Goal: Task Accomplishment & Management: Use online tool/utility

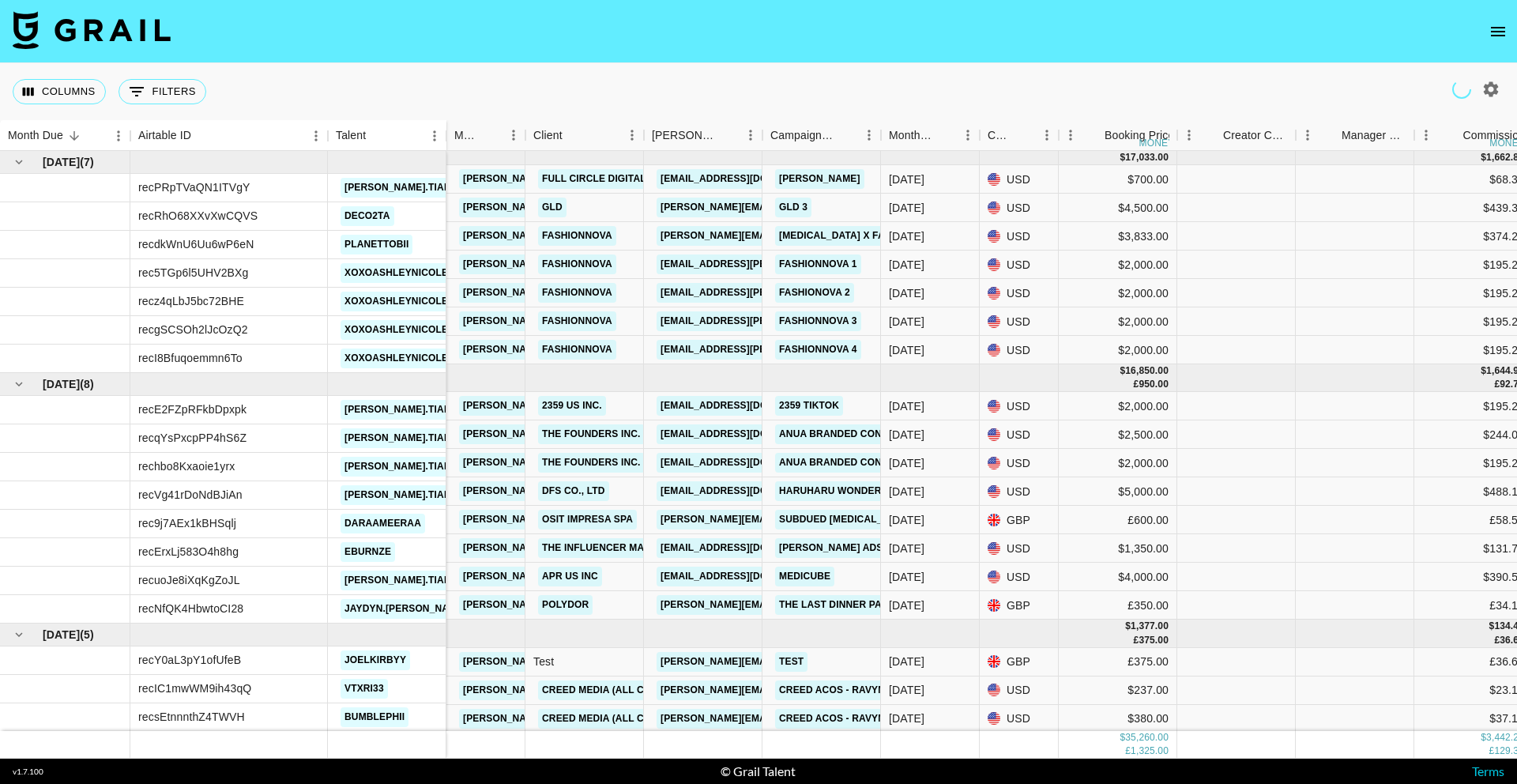
click at [1496, 33] on icon "open drawer" at bounding box center [1497, 30] width 19 height 19
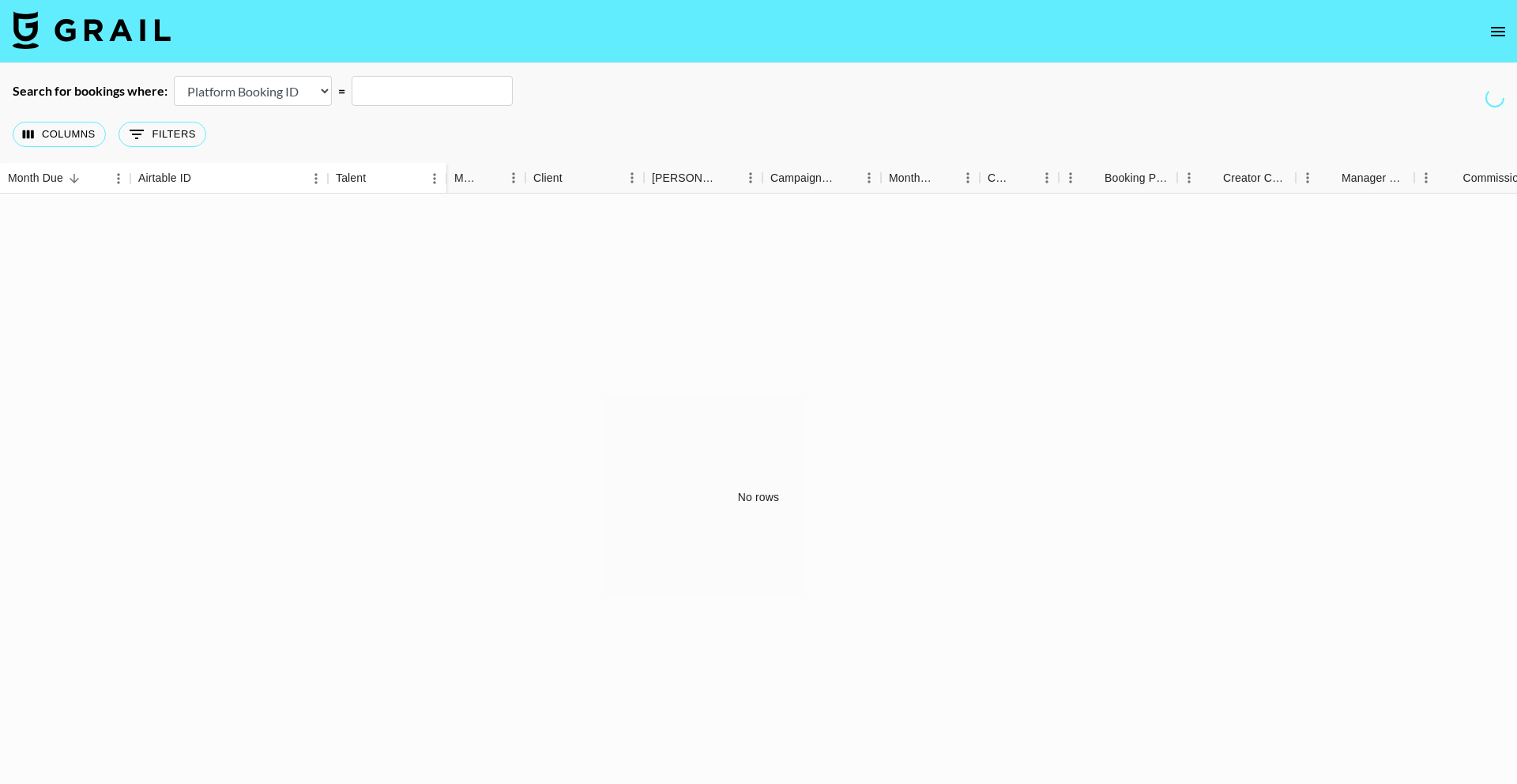
click at [251, 80] on select "Airtable Booking ID Platform Booking ID Platform Campaign ID" at bounding box center [253, 90] width 158 height 30
select select "airtableId"
click at [174, 76] on select "Airtable Booking ID Platform Booking ID Platform Campaign ID" at bounding box center [253, 90] width 158 height 30
click at [463, 91] on input "text" at bounding box center [432, 90] width 161 height 30
paste input "recPWZHzS6JXm68Kn"
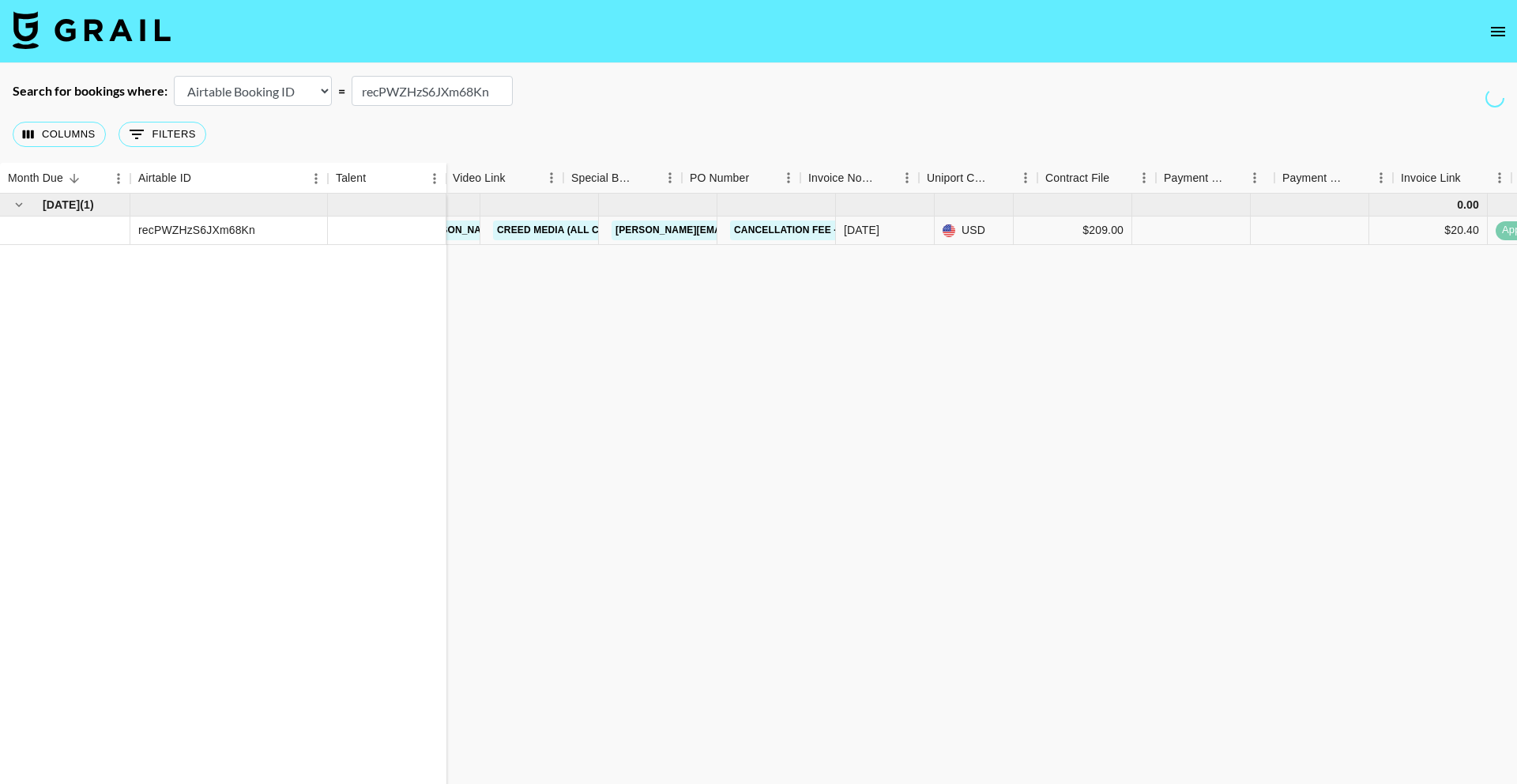
scroll to position [0, 1264]
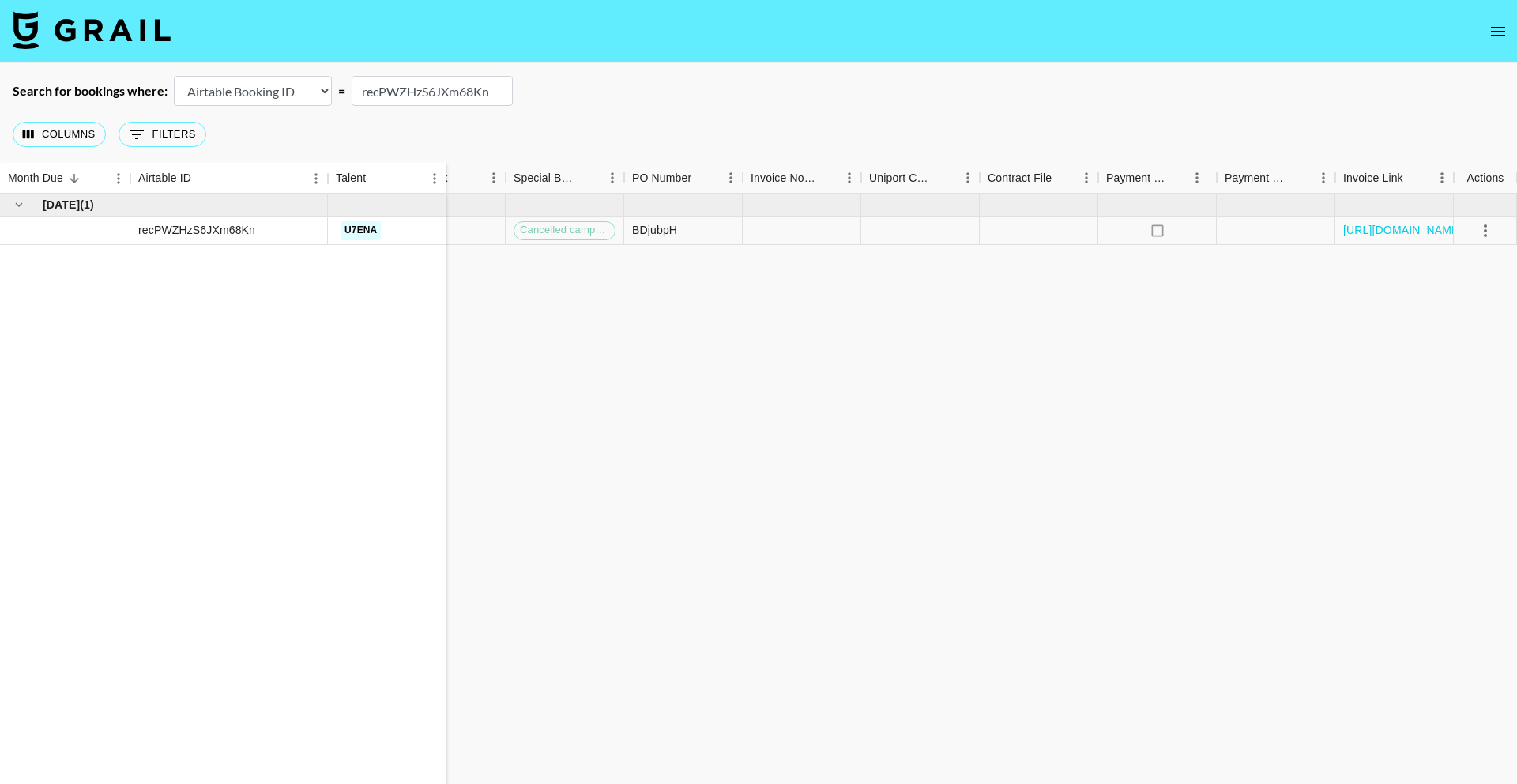
type input "recPWZHzS6JXm68Kn"
click at [1494, 234] on button "select merge strategy" at bounding box center [1485, 230] width 27 height 27
click at [1443, 350] on li "Cancel" at bounding box center [1465, 349] width 102 height 29
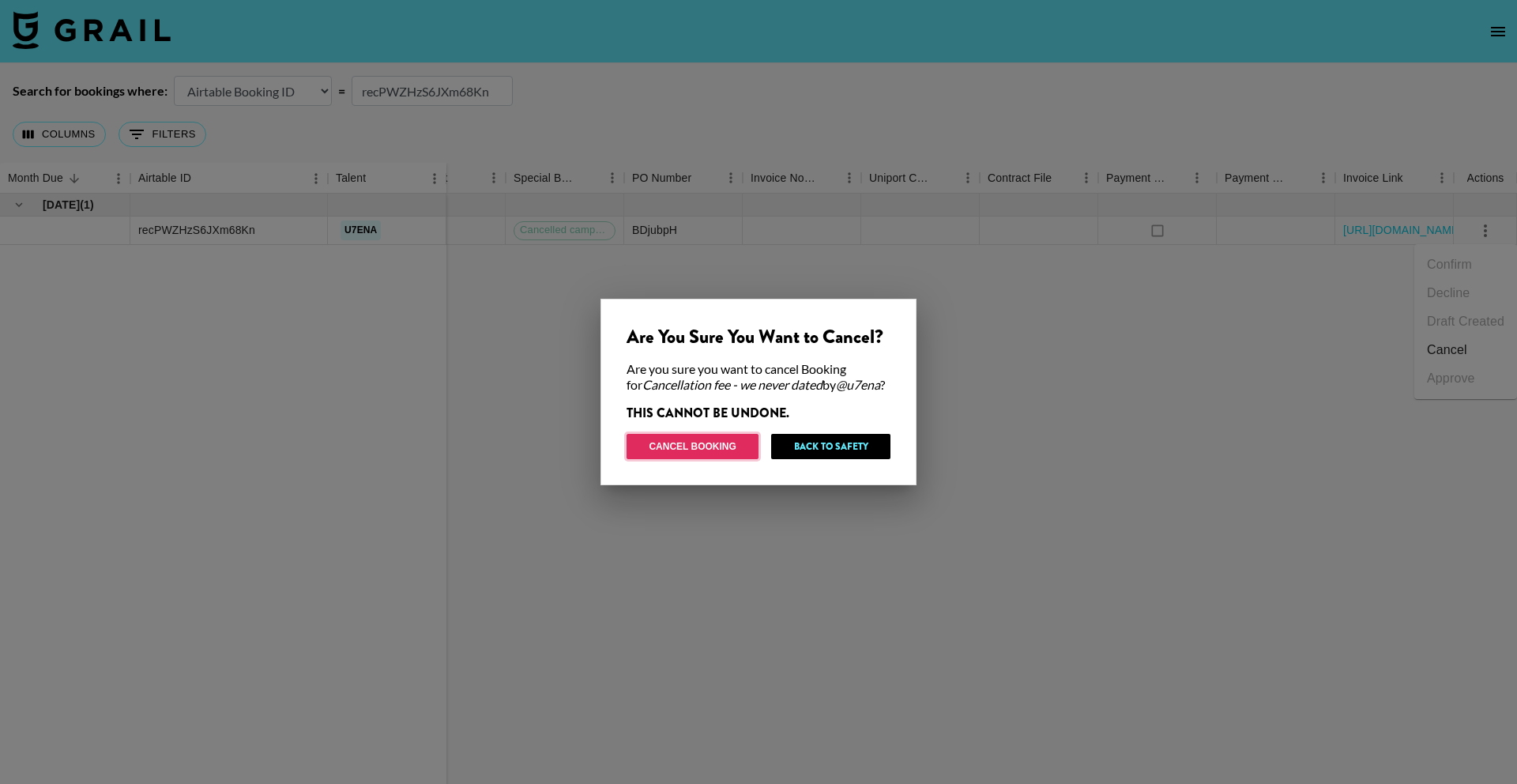
click at [680, 447] on button "Cancel Booking" at bounding box center [693, 447] width 132 height 26
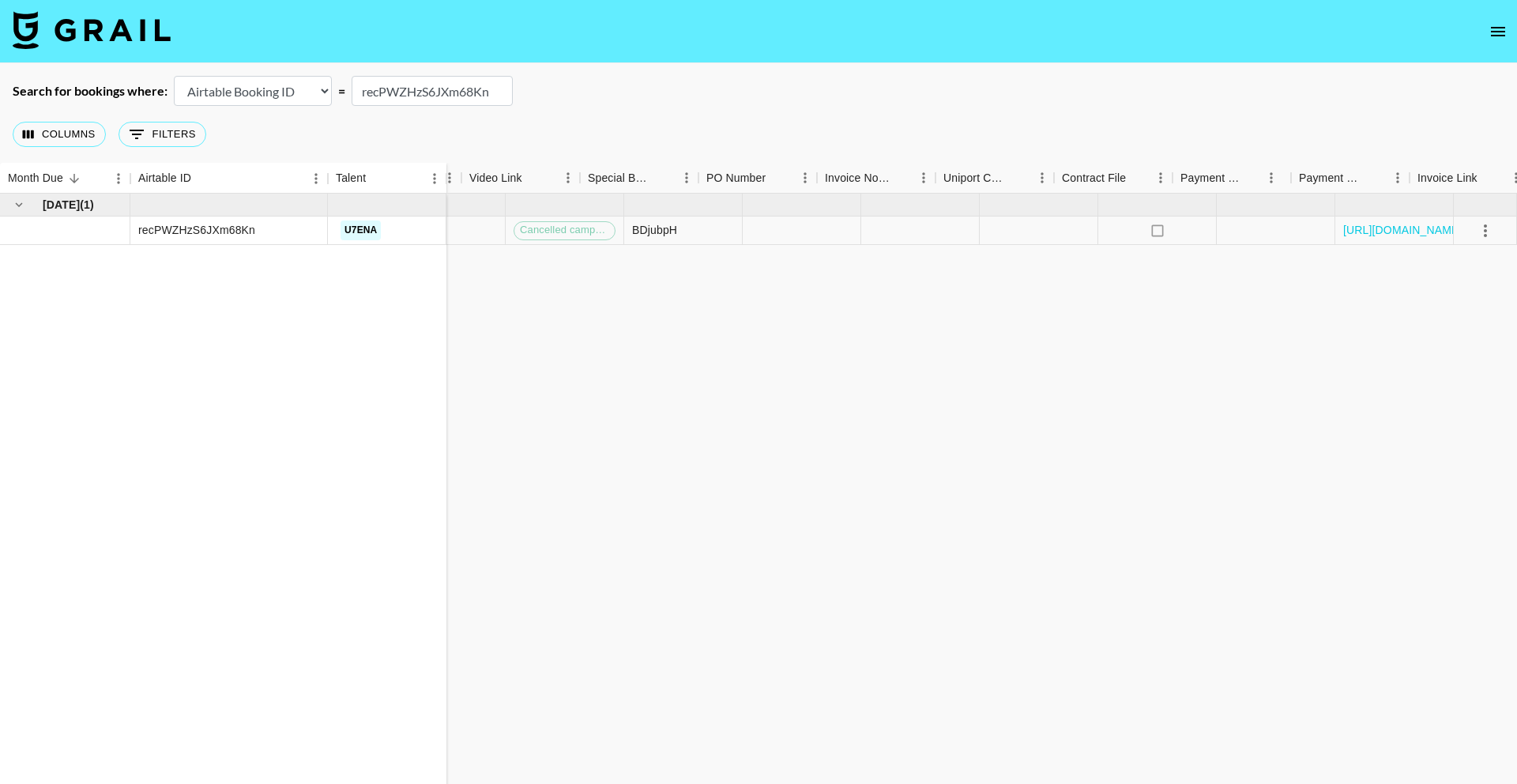
scroll to position [0, 0]
